Goal: Complete application form

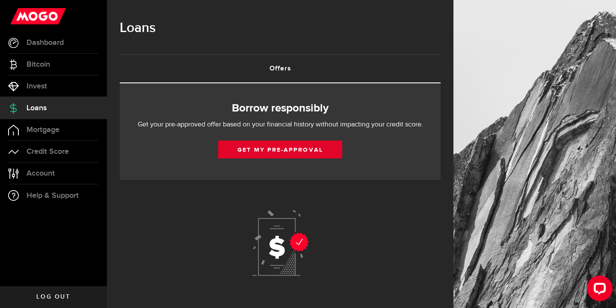
click at [241, 151] on link "Get my pre-approval" at bounding box center [280, 150] width 124 height 18
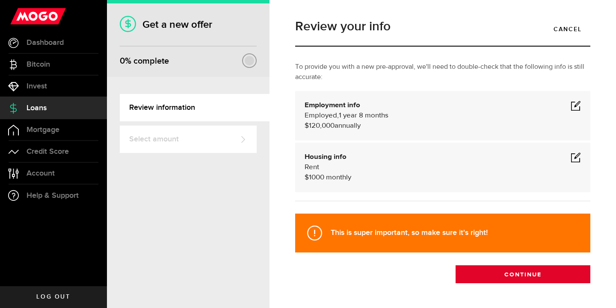
click at [490, 273] on button "Continue" at bounding box center [523, 275] width 135 height 18
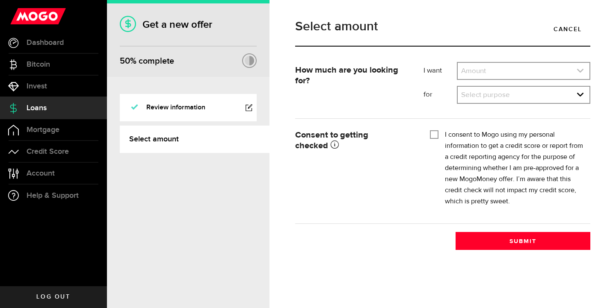
click at [490, 70] on link "expand select" at bounding box center [524, 71] width 132 height 16
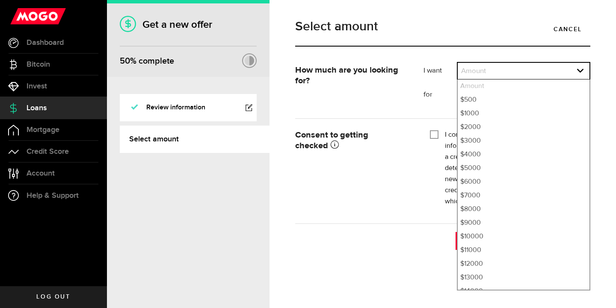
click at [479, 61] on div "Select amount Cancel" at bounding box center [443, 37] width 308 height 50
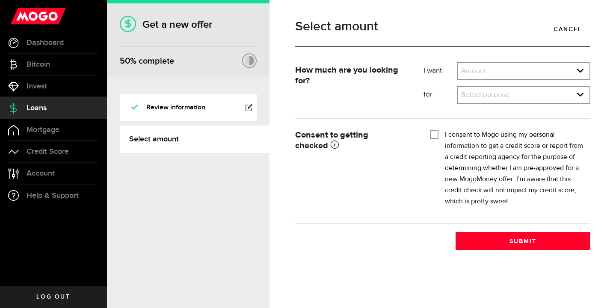
click at [478, 62] on div "Amount Amount $500 $1000 $2000 $3000 $4000 $5000 $6000 $7000 $8000 $9000 $10000…" at bounding box center [523, 71] width 133 height 18
click at [475, 66] on link "expand select" at bounding box center [524, 71] width 132 height 16
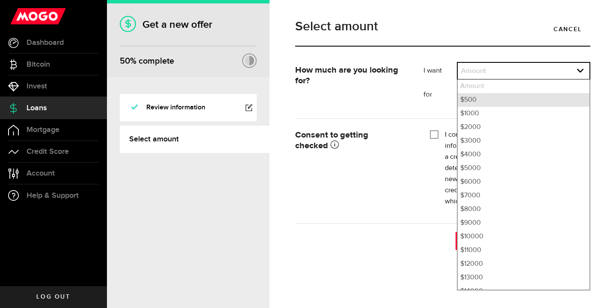
click at [472, 99] on li "$500" at bounding box center [524, 100] width 132 height 14
select select "500"
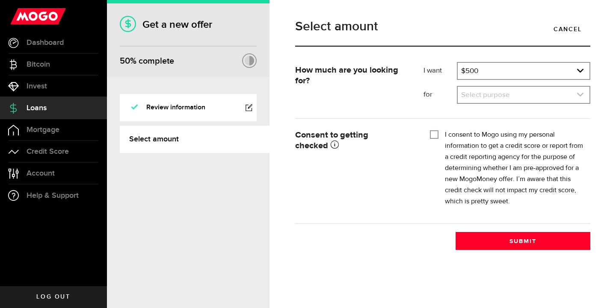
click at [472, 99] on link "expand select" at bounding box center [524, 95] width 132 height 16
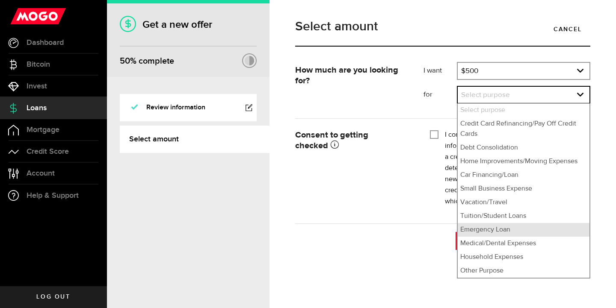
click at [487, 231] on li "Emergency Loan" at bounding box center [524, 230] width 132 height 14
select select "Emergency Loan"
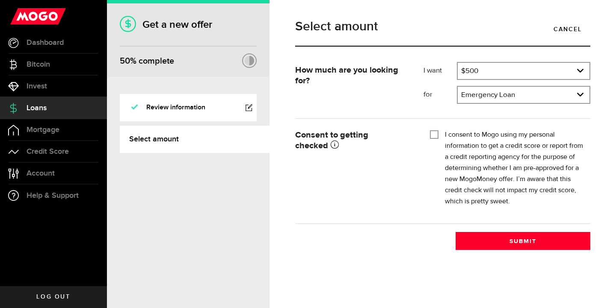
click at [432, 132] on input "I consent to Mogo using my personal information to get a credit score or report…" at bounding box center [434, 134] width 9 height 9
checkbox input "true"
click at [496, 240] on button "Submit" at bounding box center [523, 241] width 135 height 18
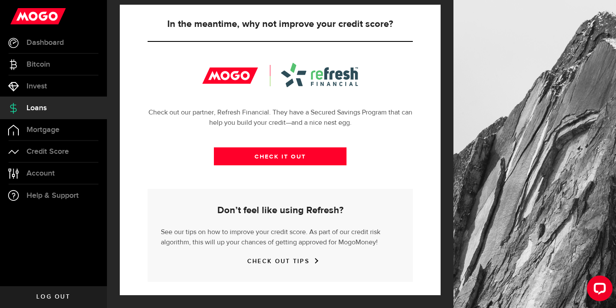
scroll to position [320, 0]
click at [284, 156] on link "CHECK IT OUT" at bounding box center [280, 157] width 133 height 18
